Goal: Find specific page/section: Find specific page/section

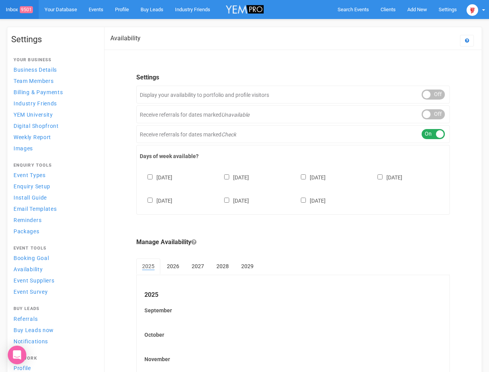
click at [244, 186] on div "[DATE] [DATE] [DATE] [DATE] [DATE] [DATE] [DATE]" at bounding box center [293, 185] width 307 height 46
click at [353, 9] on span "Search Events" at bounding box center [353, 10] width 31 height 6
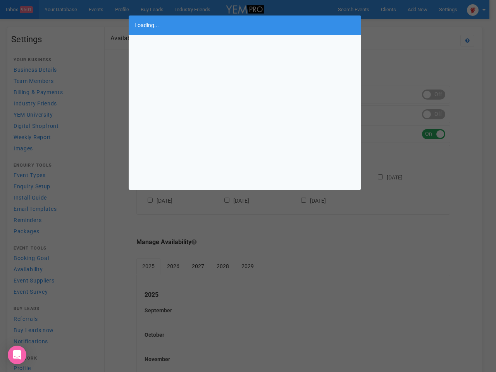
click at [399, 25] on div "Loading..." at bounding box center [248, 186] width 496 height 372
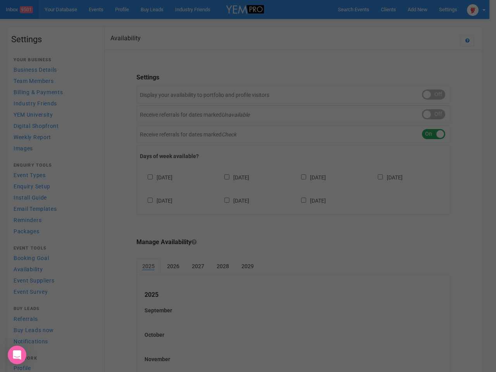
click at [476, 9] on div "Loading..." at bounding box center [248, 186] width 496 height 372
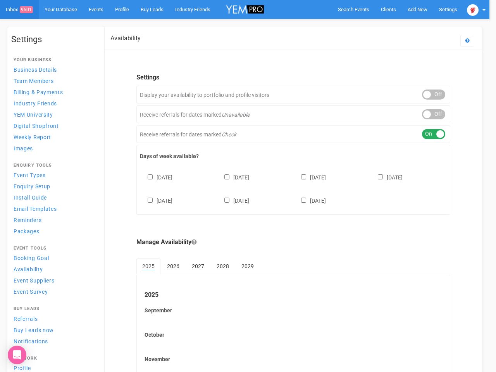
click at [434, 95] on div "ON OFF" at bounding box center [433, 94] width 23 height 10
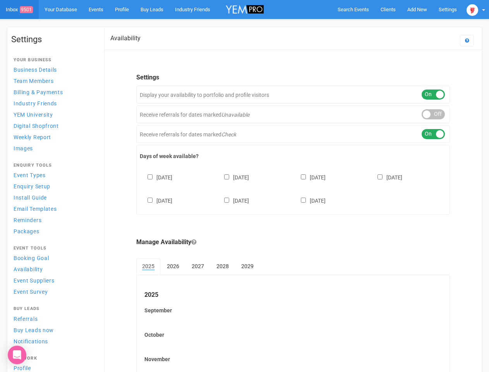
click at [434, 114] on div "ON OFF" at bounding box center [433, 114] width 23 height 10
click at [434, 134] on div "ON OFF" at bounding box center [433, 134] width 23 height 10
click at [293, 188] on div "[DATE] [DATE] [DATE] [DATE] [DATE] [DATE] [DATE]" at bounding box center [293, 185] width 307 height 46
